Goal: Information Seeking & Learning: Understand process/instructions

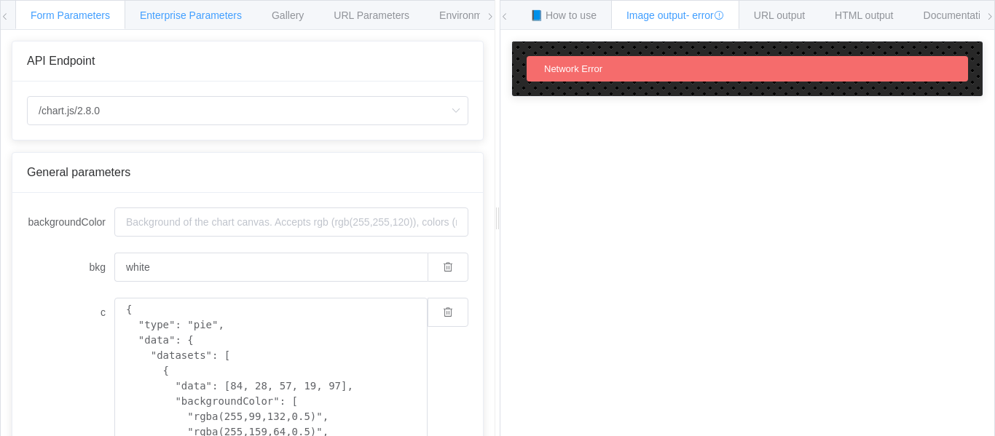
click at [198, 8] on div "Enterprise Parameters" at bounding box center [191, 14] width 133 height 29
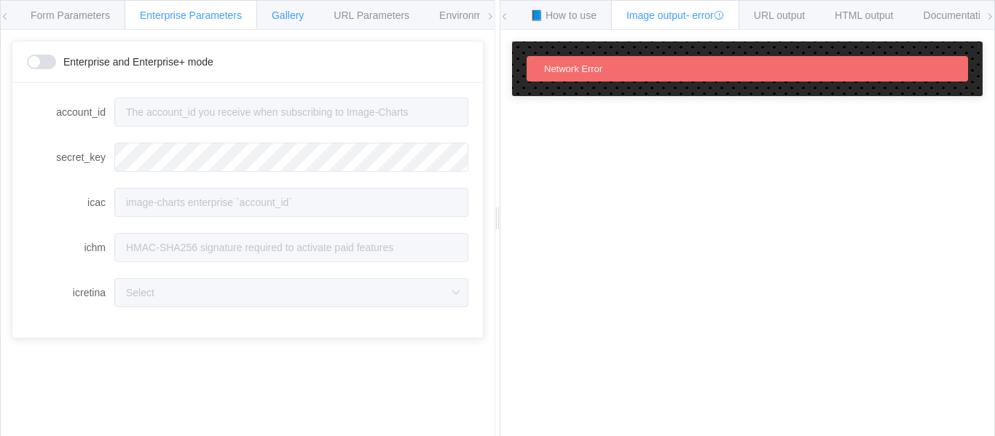
click at [297, 9] on div "Gallery" at bounding box center [287, 14] width 63 height 29
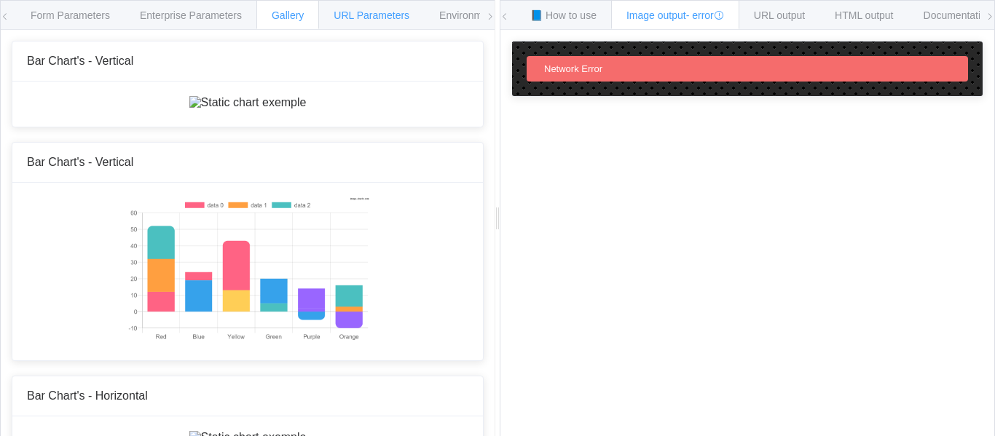
click at [347, 12] on span "URL Parameters" at bounding box center [372, 15] width 76 height 12
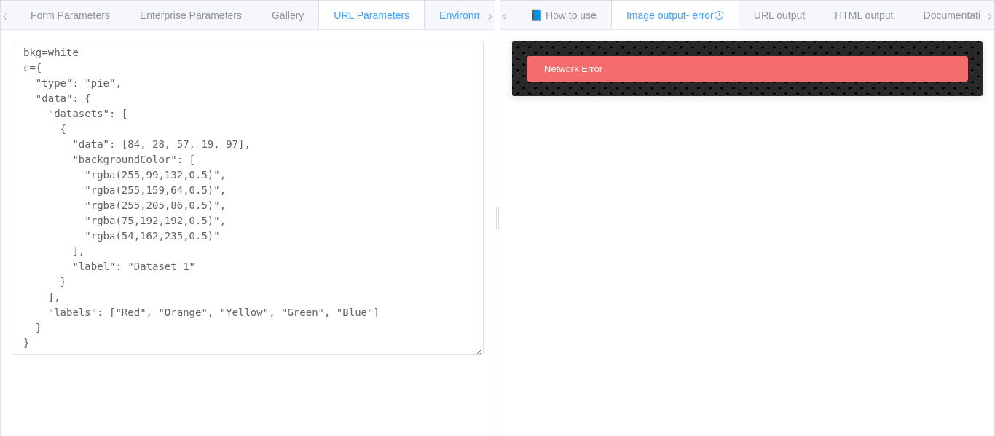
click at [454, 11] on span "Environments" at bounding box center [470, 15] width 63 height 12
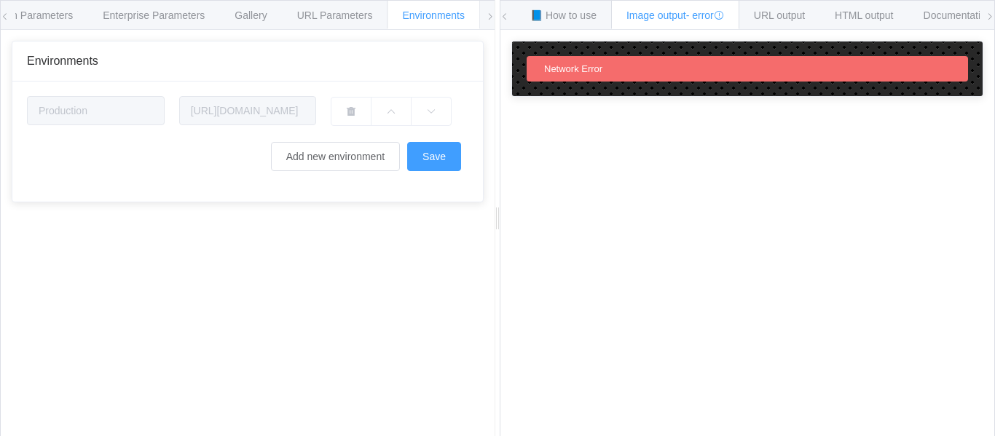
click at [488, 18] on icon at bounding box center [490, 16] width 9 height 9
click at [991, 22] on span at bounding box center [989, 17] width 9 height 32
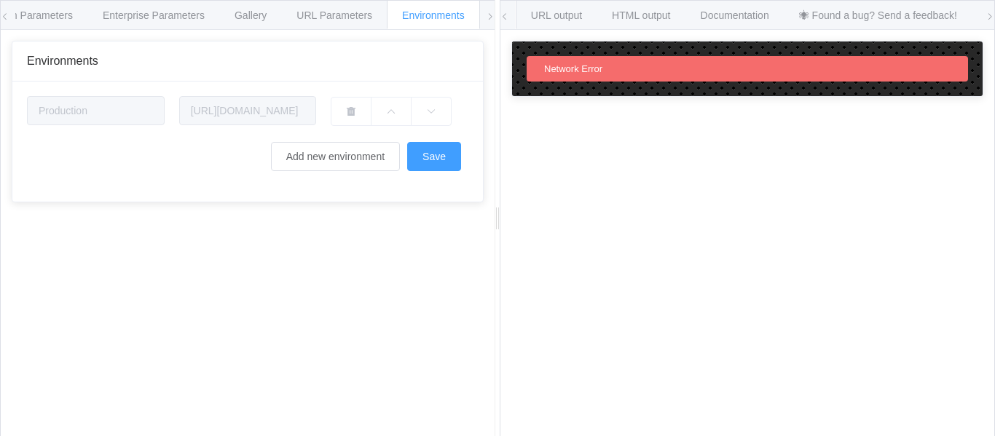
click at [991, 22] on span at bounding box center [989, 17] width 9 height 32
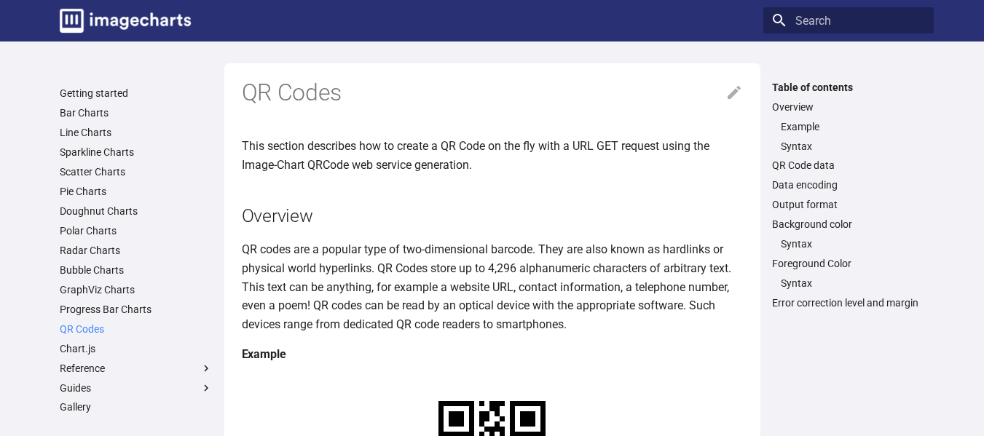
click at [98, 329] on link "QR Codes" at bounding box center [136, 329] width 153 height 13
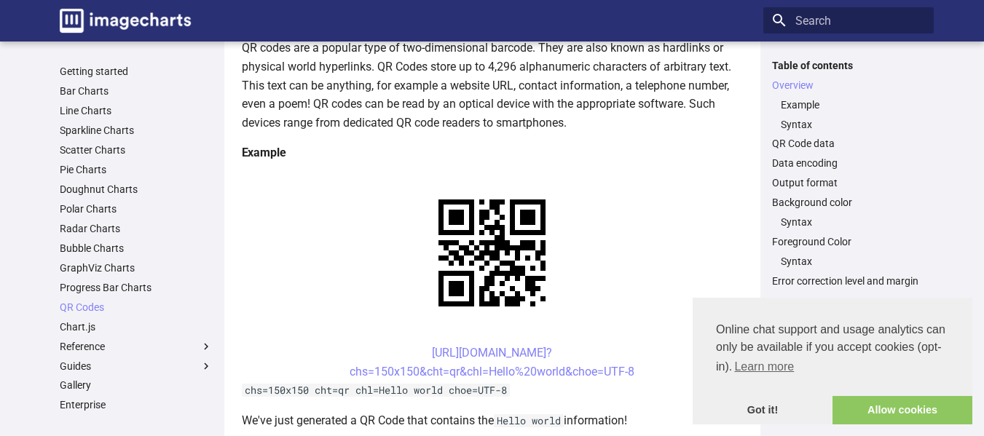
scroll to position [218, 0]
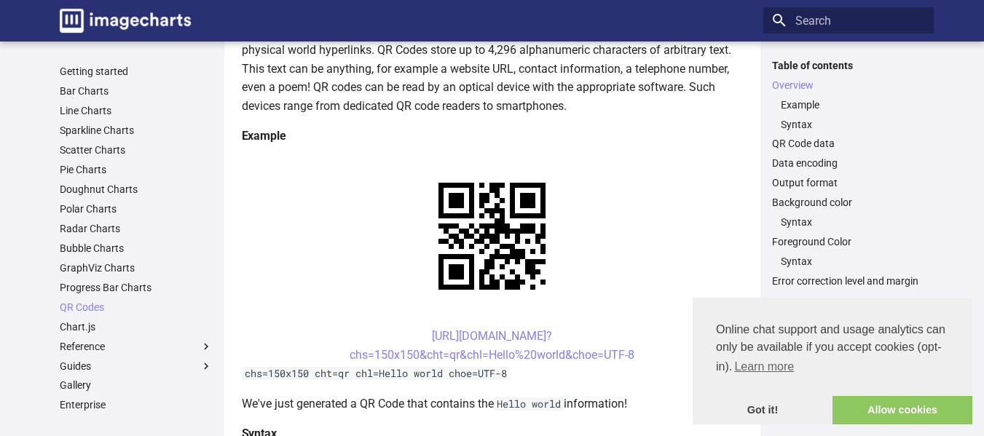
drag, startPoint x: 402, startPoint y: 197, endPoint x: 653, endPoint y: 217, distance: 252.1
click at [653, 327] on center "[URL][DOMAIN_NAME]? chs=150x150&cht=qr&chl=Hello%20world&choe=UTF-8" at bounding box center [492, 345] width 501 height 37
copy link "[URL][DOMAIN_NAME]? chs=150x150&cht=qr&chl=Hello%20world&choe=UTF-8"
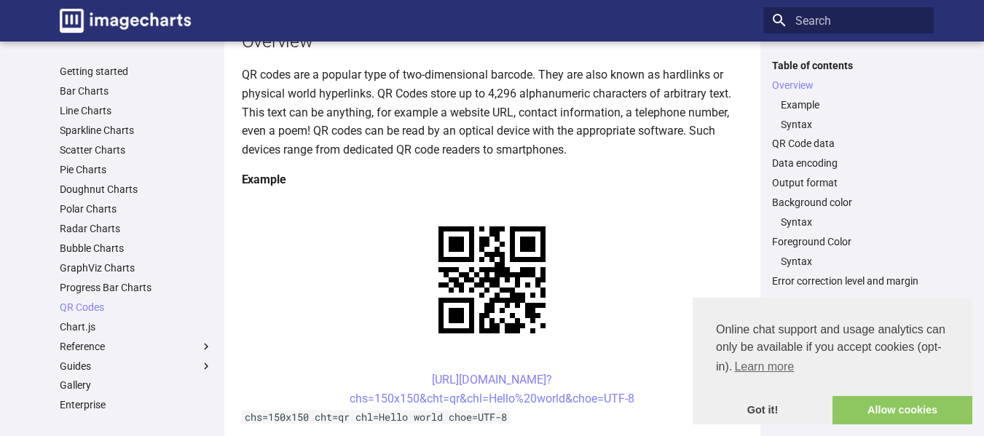
scroll to position [0, 0]
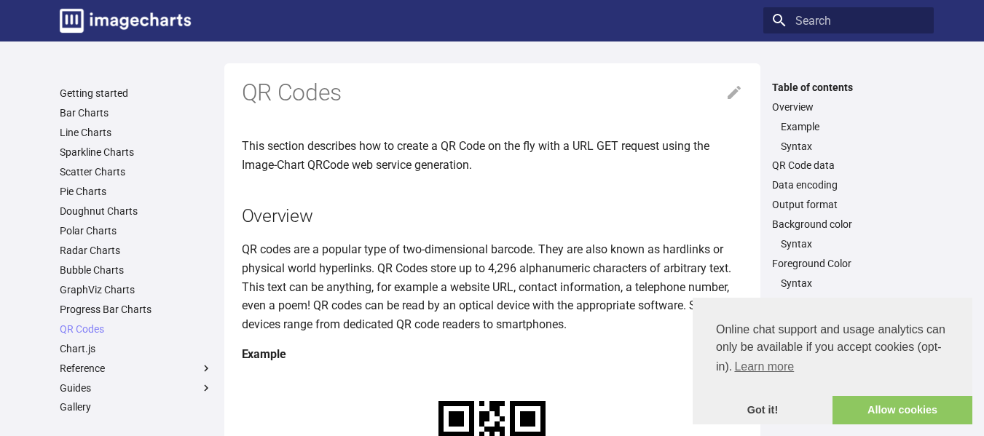
click at [592, 208] on h2 "Overview" at bounding box center [492, 215] width 501 height 25
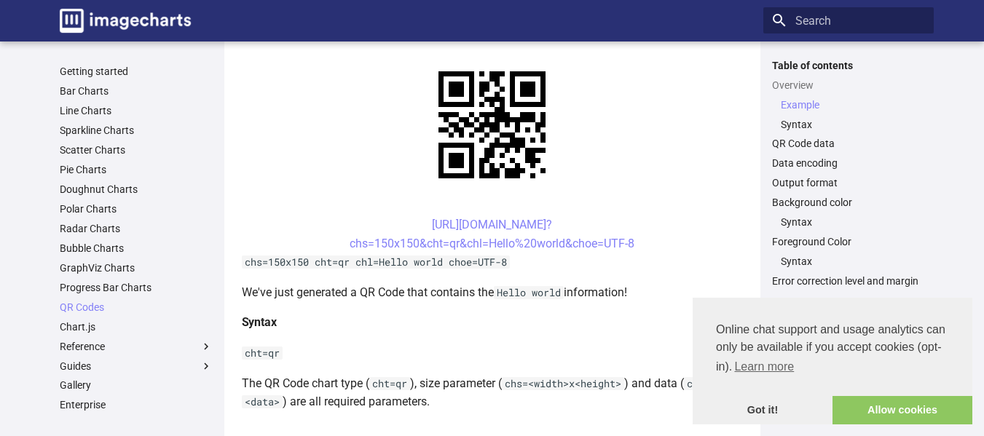
scroll to position [326, 0]
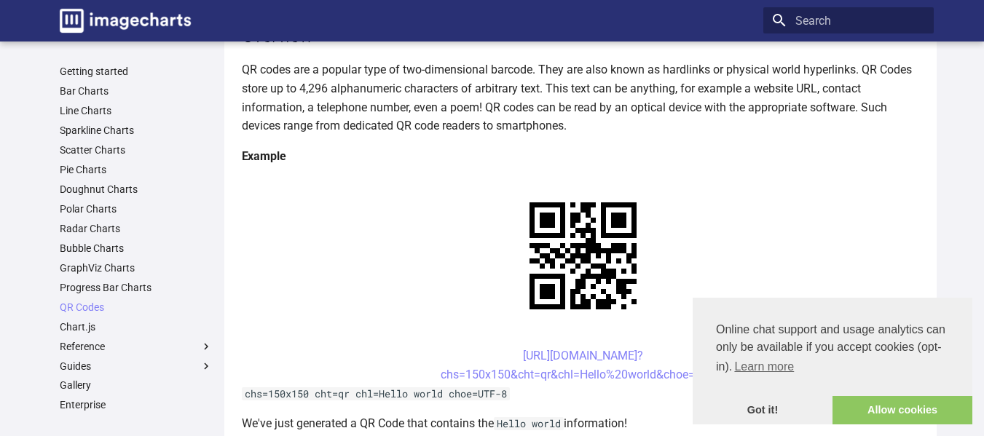
scroll to position [0, 0]
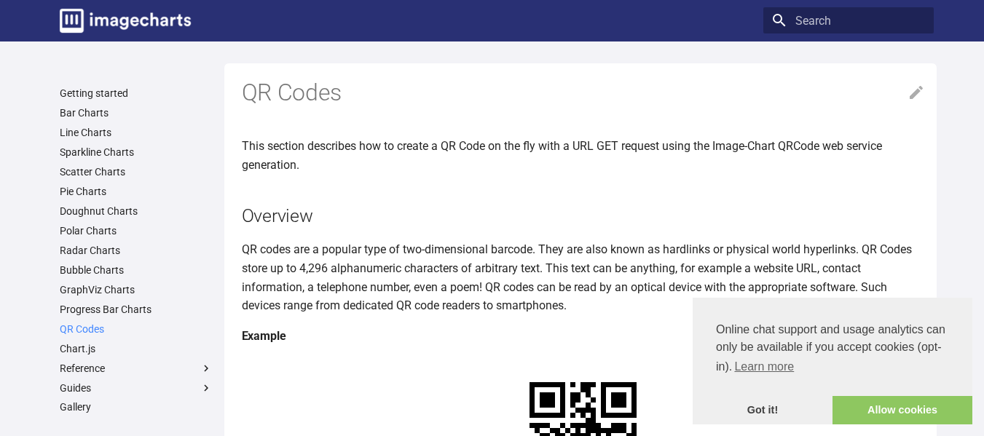
click at [95, 326] on link "QR Codes" at bounding box center [136, 329] width 153 height 13
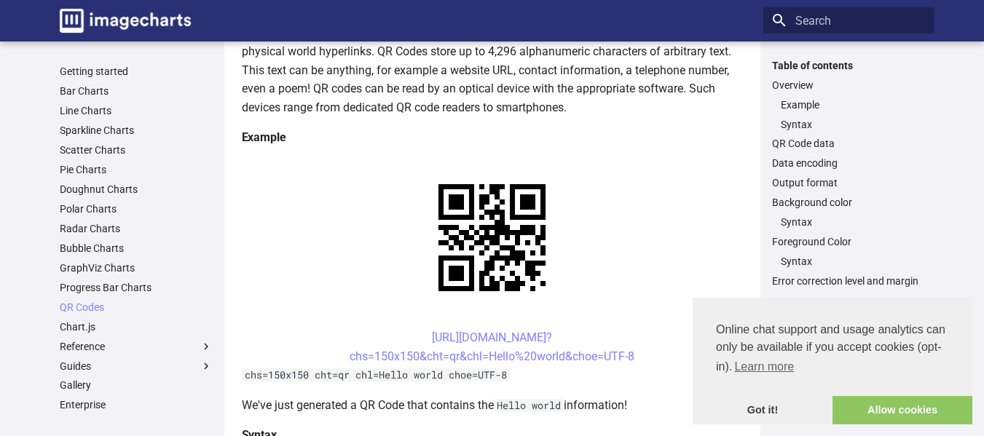
scroll to position [218, 0]
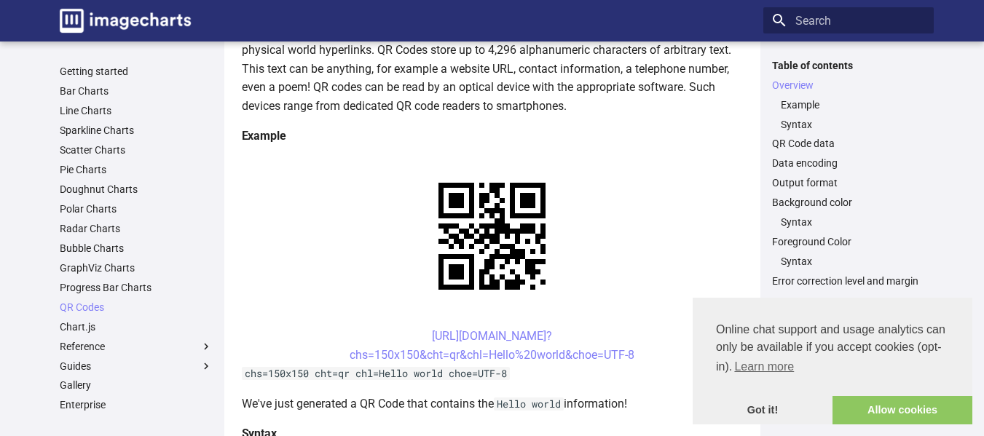
drag, startPoint x: 398, startPoint y: 194, endPoint x: 651, endPoint y: 210, distance: 253.2
click at [651, 327] on center "[URL][DOMAIN_NAME]? chs=150x150&cht=qr&chl=Hello%20world&choe=UTF-8" at bounding box center [492, 345] width 501 height 37
copy link "[URL][DOMAIN_NAME]? chs=150x150&cht=qr&chl=Hello%20world&choe=UTF-8"
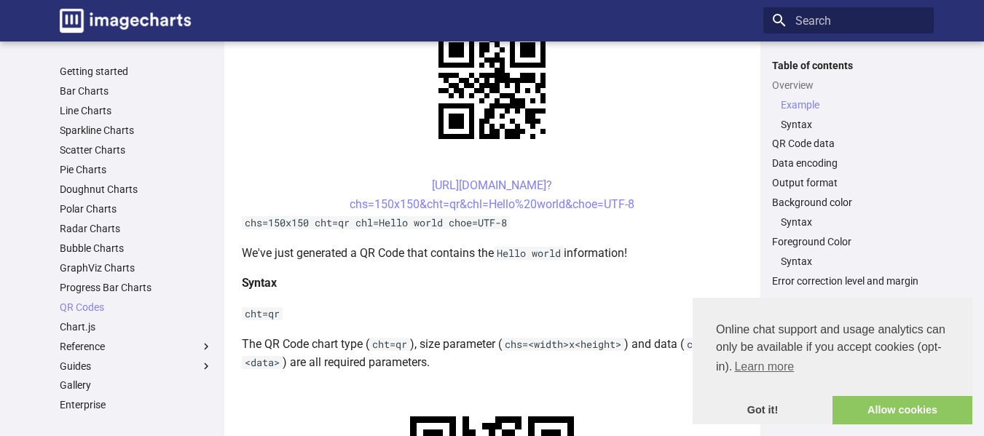
scroll to position [291, 0]
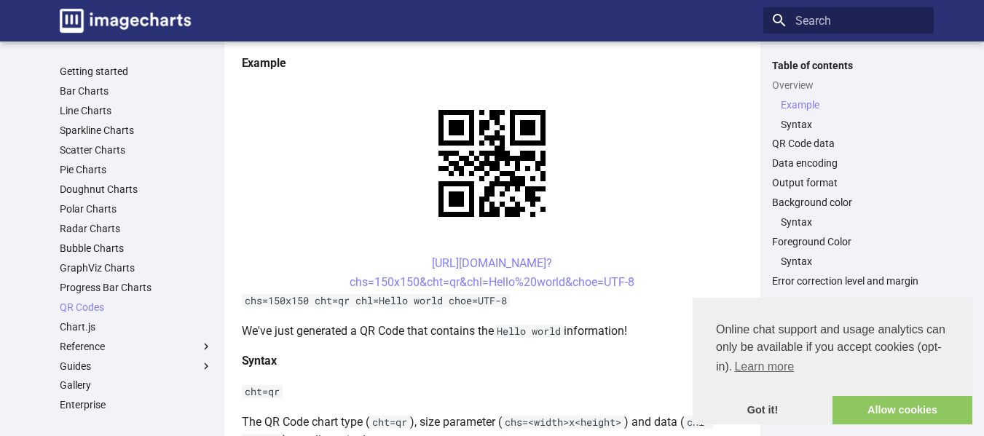
copy link "[URL][DOMAIN_NAME]? chs=150x150&cht=qr&chl=Hello%20world&choe=UTF-8"
drag, startPoint x: 406, startPoint y: 127, endPoint x: 366, endPoint y: 125, distance: 40.2
click at [366, 254] on center "[URL][DOMAIN_NAME]? chs=150x150&cht=qr&chl=Hello%20world&choe=UTF-8" at bounding box center [492, 272] width 501 height 37
click at [408, 256] on link "[URL][DOMAIN_NAME]? chs=150x150&cht=qr&chl=Hello%20world&choe=UTF-8" at bounding box center [492, 272] width 285 height 33
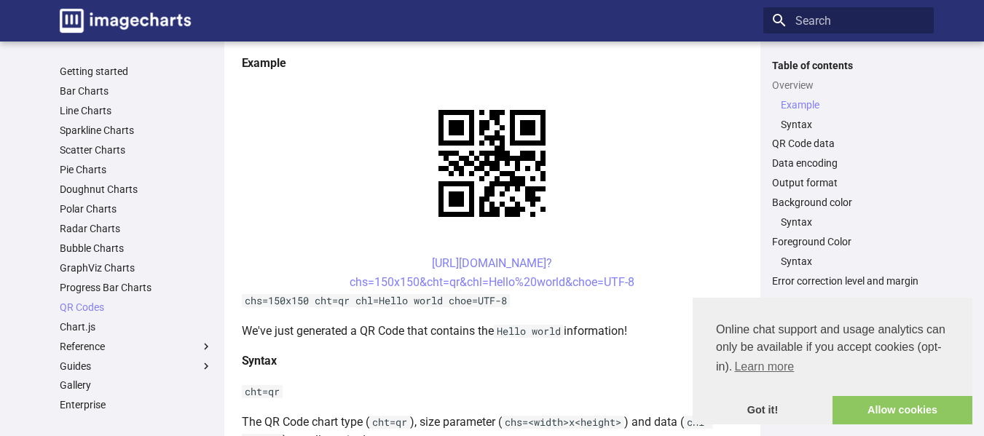
drag, startPoint x: 390, startPoint y: 120, endPoint x: 674, endPoint y: 142, distance: 284.9
click at [674, 254] on center "[URL][DOMAIN_NAME]? chs=150x150&cht=qr&chl=Hello%20world&choe=UTF-8" at bounding box center [492, 272] width 501 height 37
copy link "[URL][DOMAIN_NAME]? chs=150x150&cht=qr&chl=Hello%20world&choe=UTF-8"
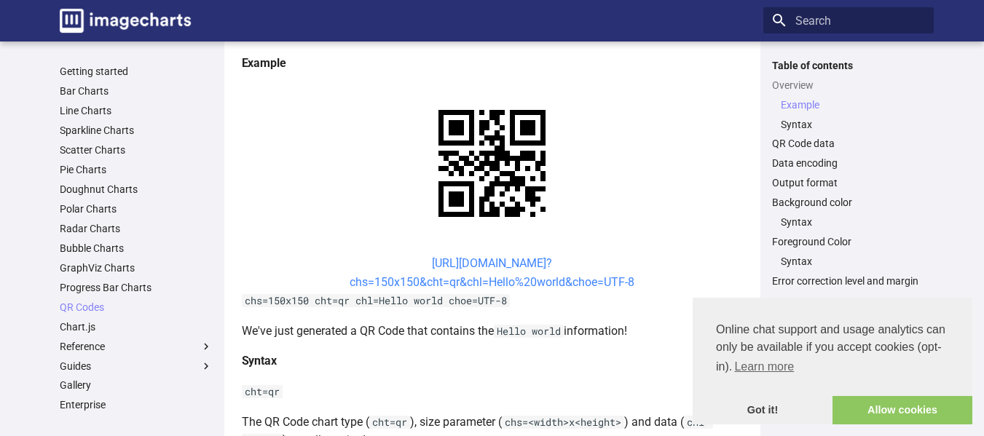
copy link "[URL][DOMAIN_NAME]? chs=150x150&cht=qr&chl=Hello%20world&choe=UTF-8"
